Goal: Information Seeking & Learning: Learn about a topic

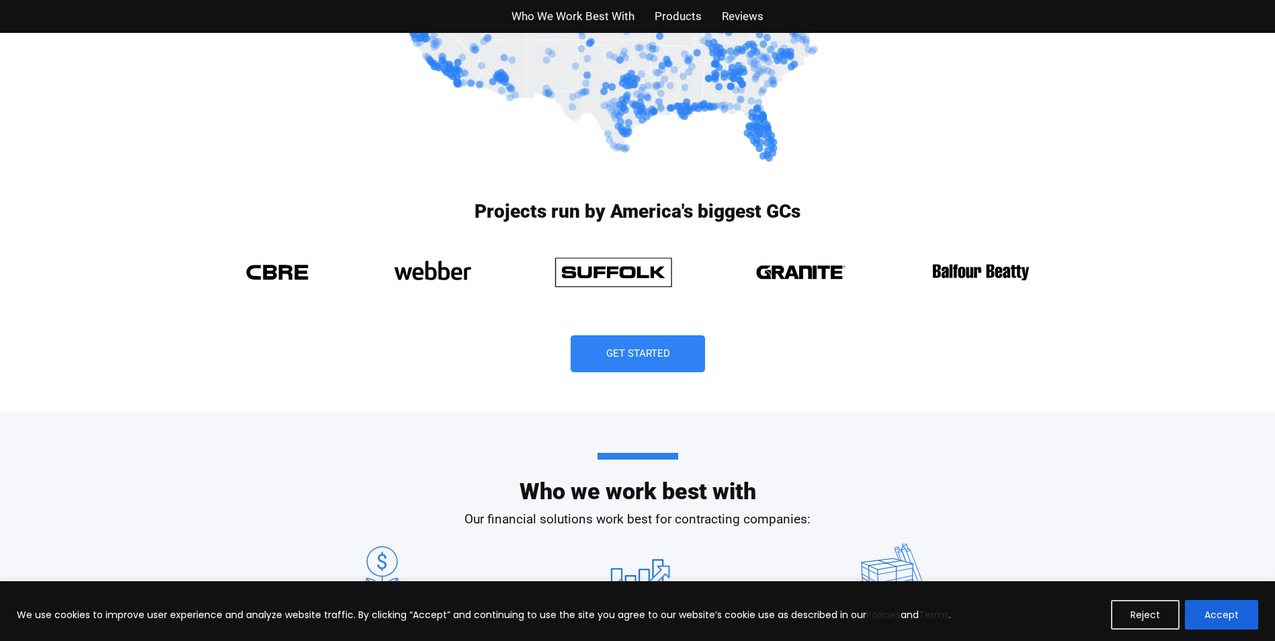
scroll to position [941, 0]
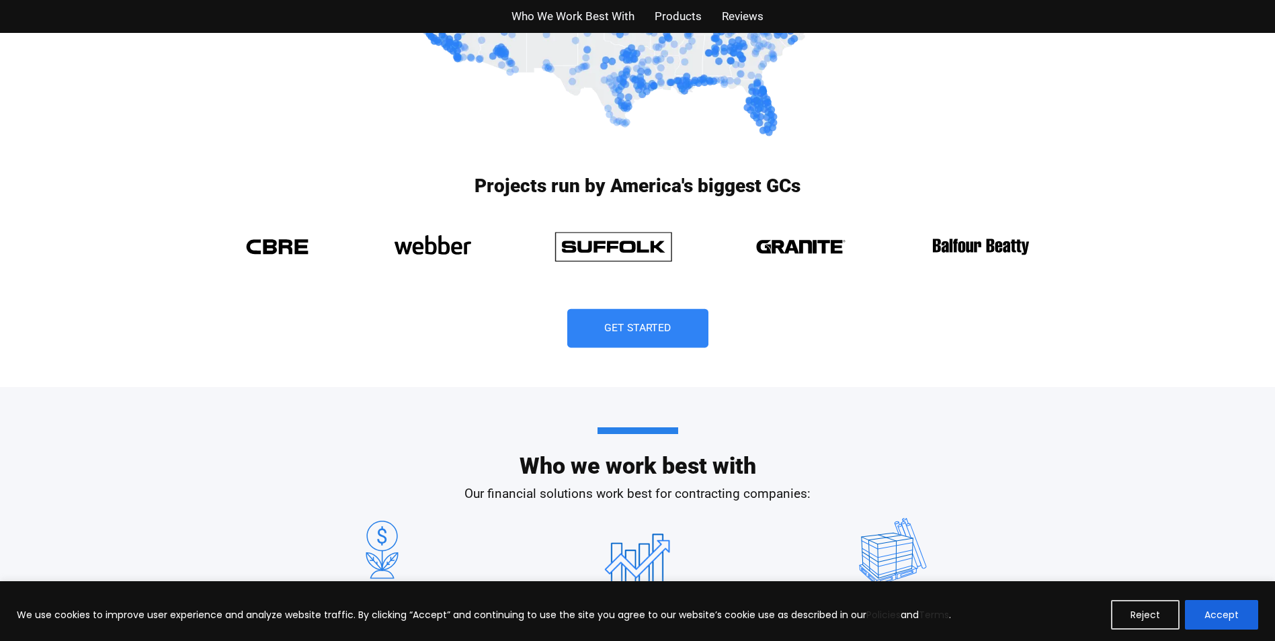
click at [641, 331] on span "Get Started" at bounding box center [637, 328] width 67 height 11
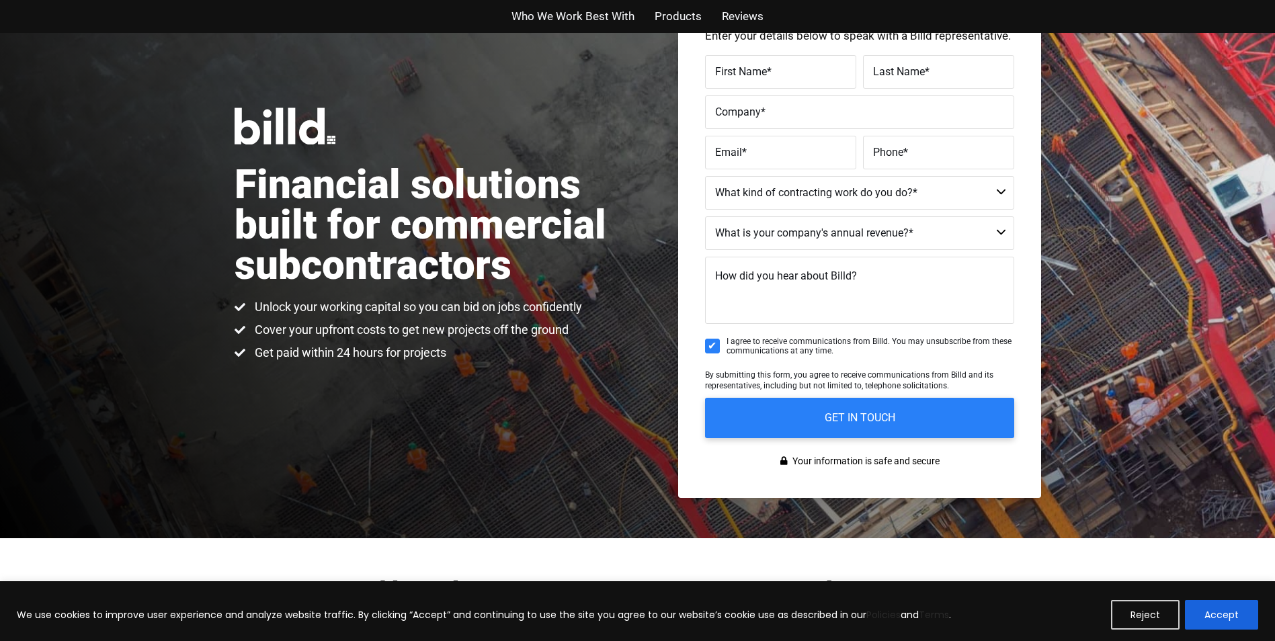
scroll to position [302, 0]
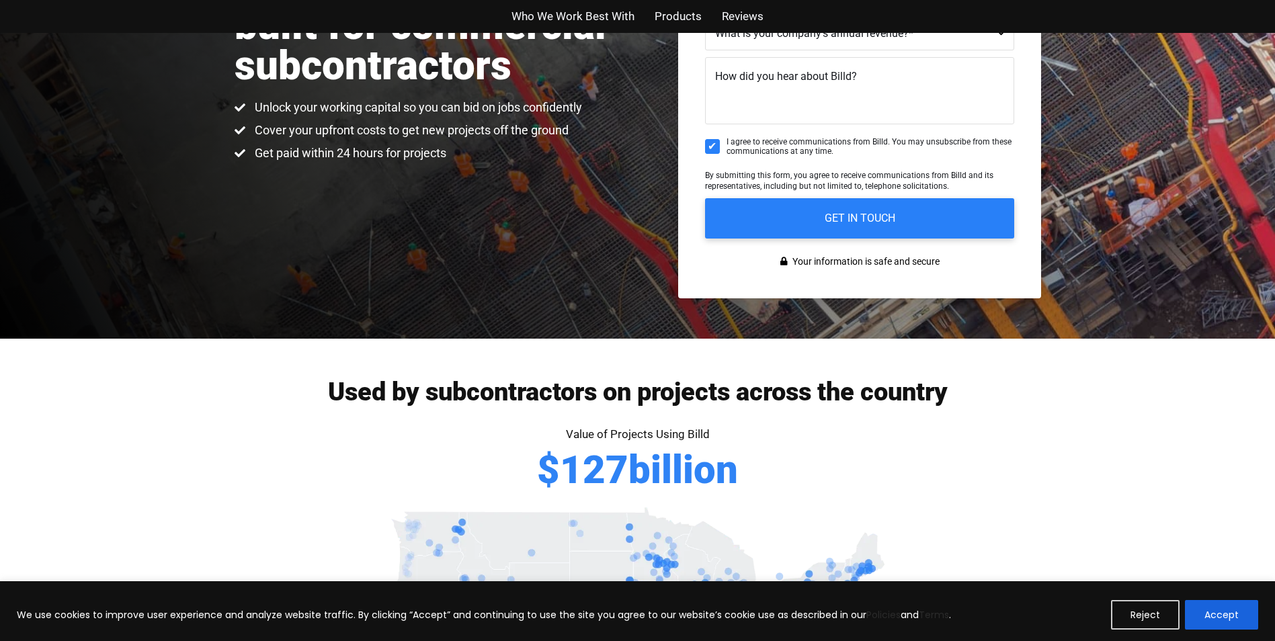
click at [687, 16] on span "Products" at bounding box center [677, 16] width 47 height 19
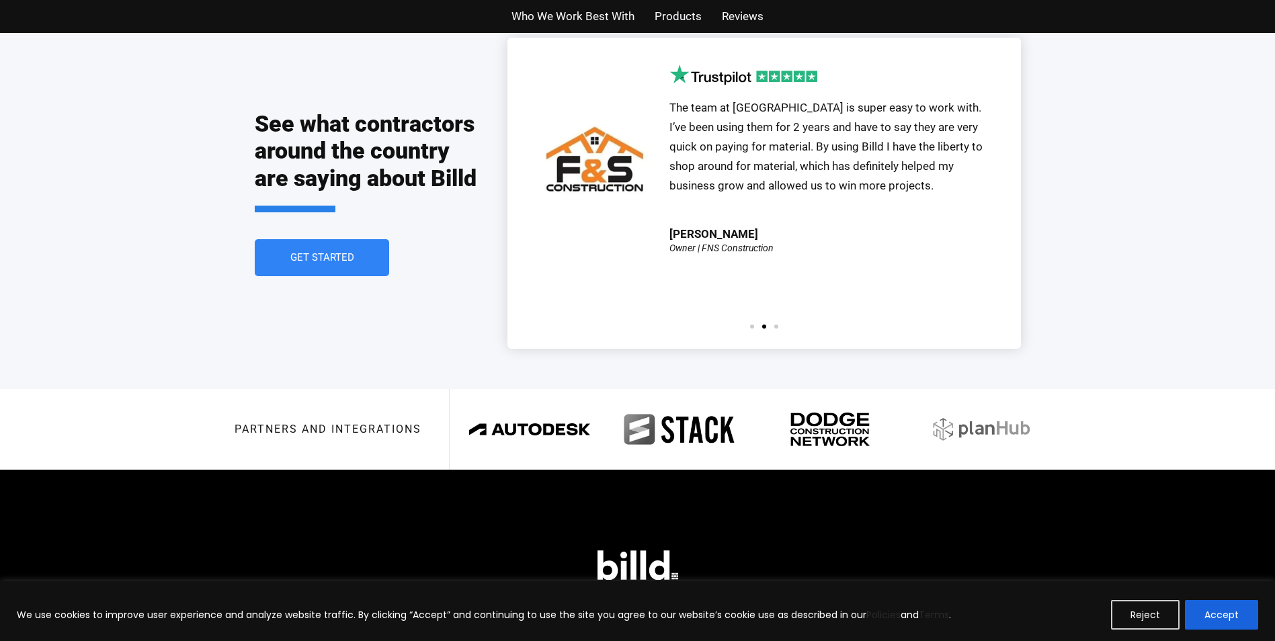
scroll to position [2918, 0]
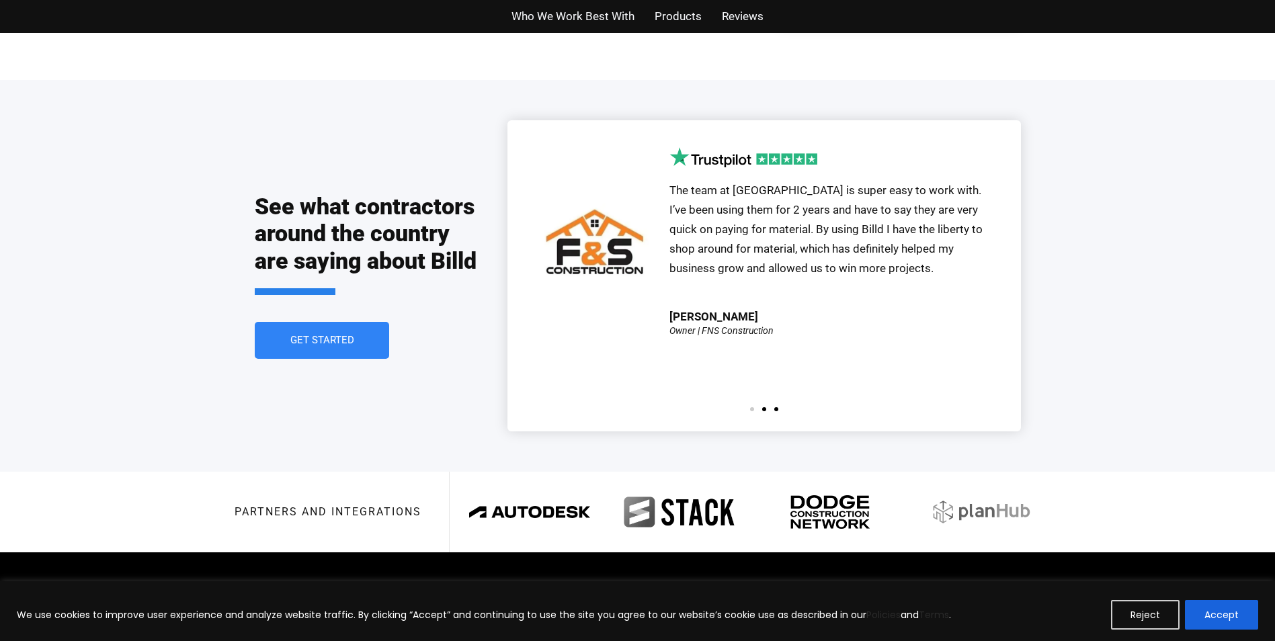
click at [777, 407] on span "Go to slide 3" at bounding box center [776, 409] width 4 height 4
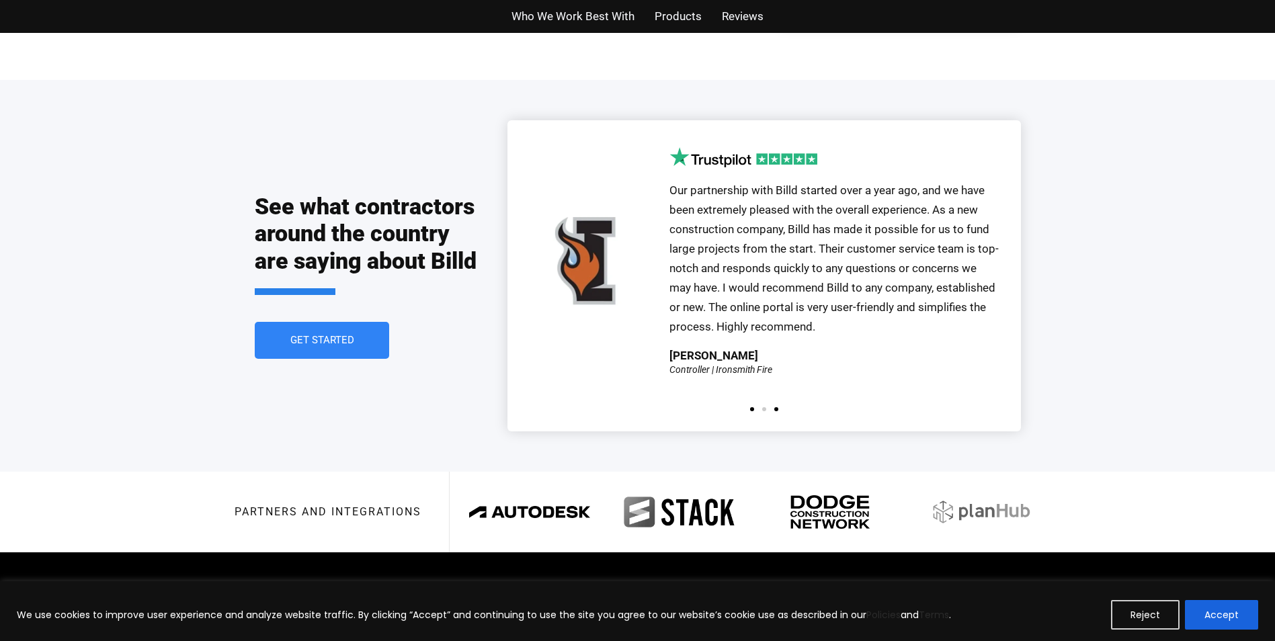
click at [752, 407] on span "Go to slide 1" at bounding box center [752, 409] width 4 height 4
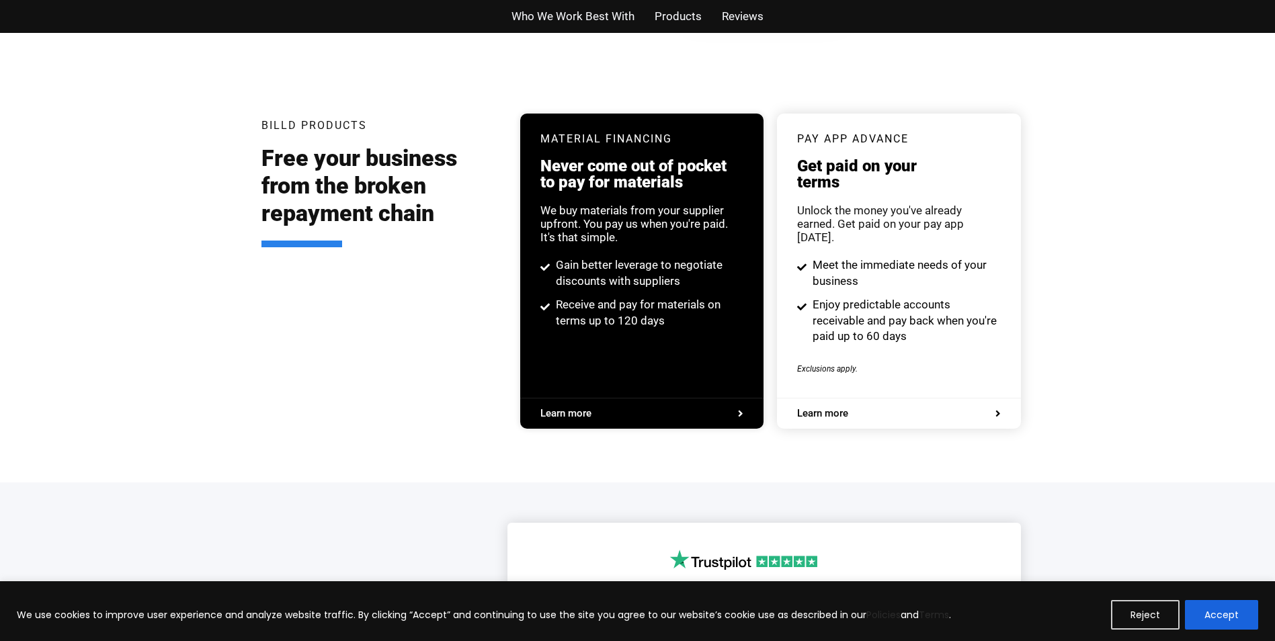
scroll to position [2515, 0]
click at [604, 19] on span "Who We Work Best With" at bounding box center [572, 16] width 123 height 19
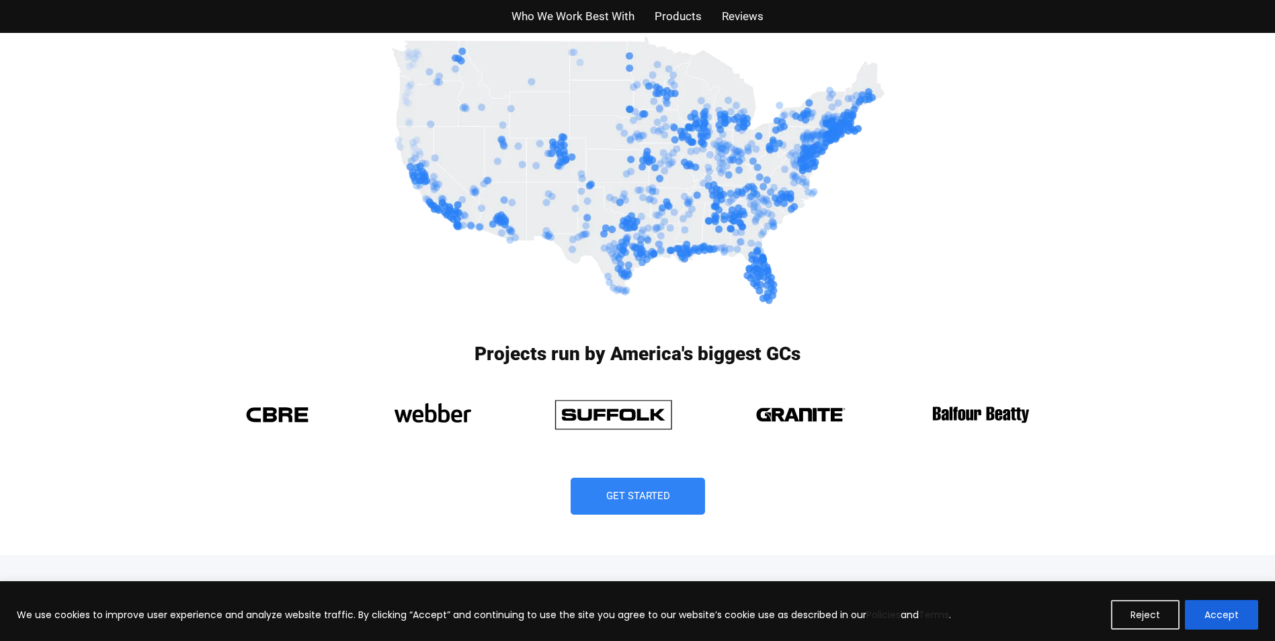
scroll to position [589, 0]
